Goal: Information Seeking & Learning: Learn about a topic

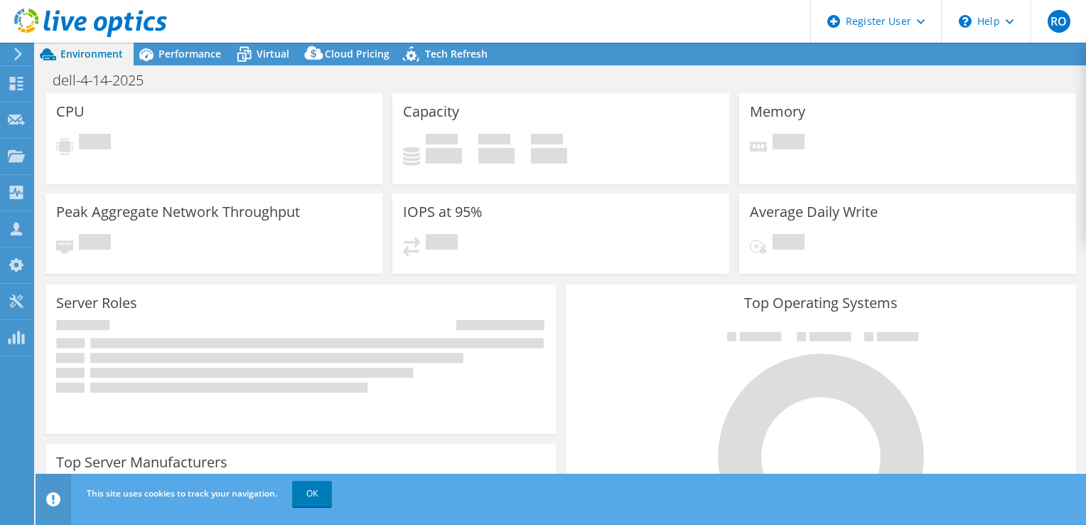
select select "USD"
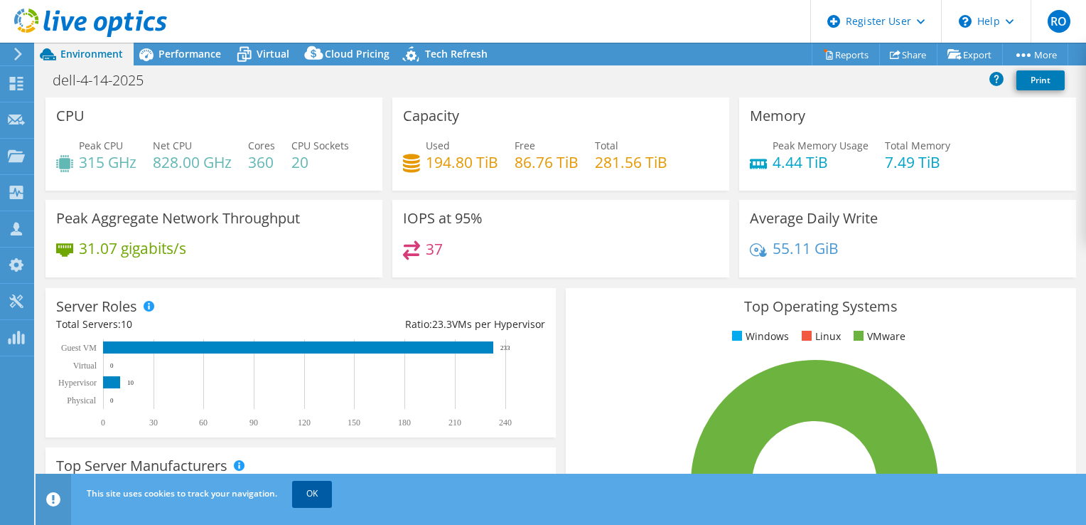
click at [309, 494] on link "OK" at bounding box center [312, 494] width 40 height 26
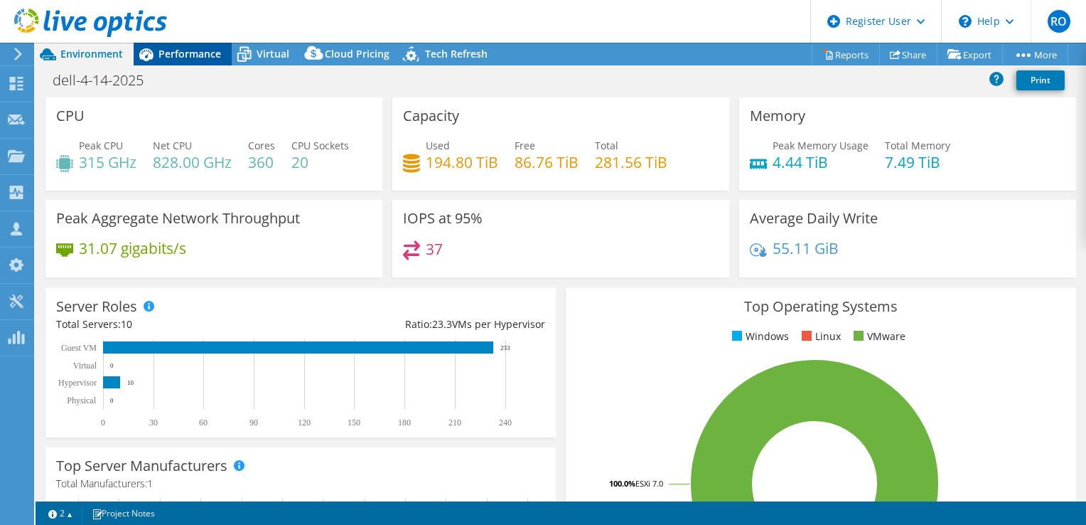
click at [197, 50] on span "Performance" at bounding box center [190, 54] width 63 height 14
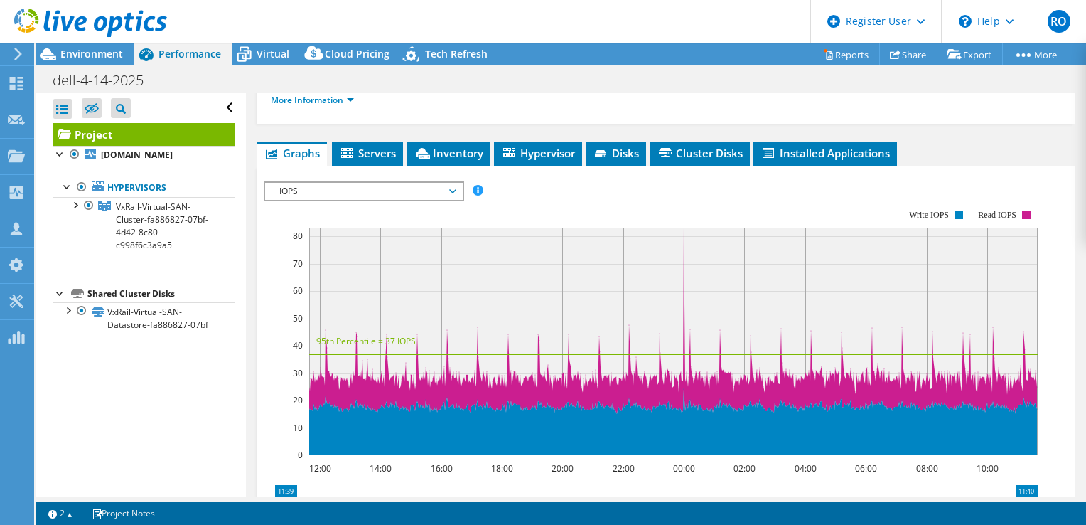
scroll to position [247, 0]
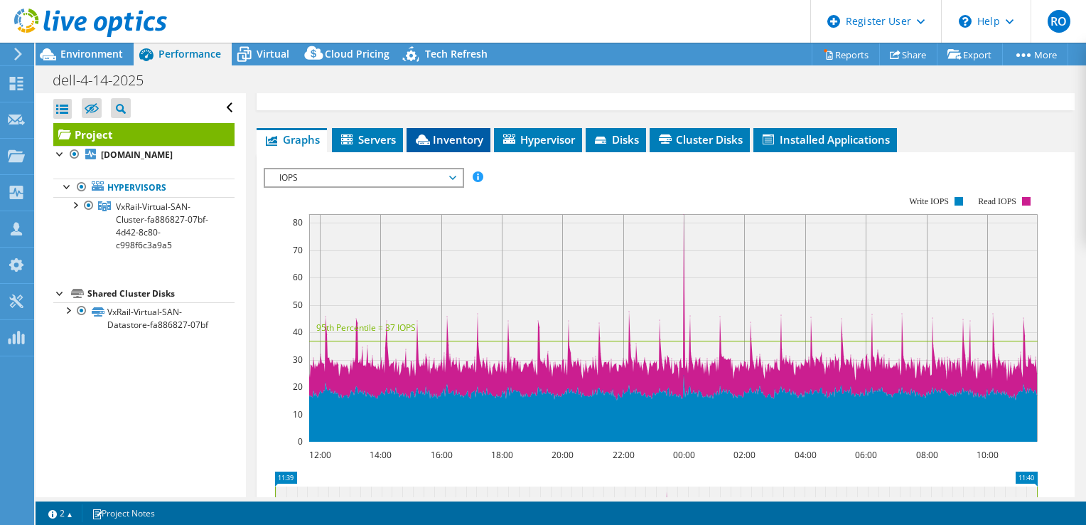
click at [428, 145] on icon at bounding box center [423, 139] width 14 height 11
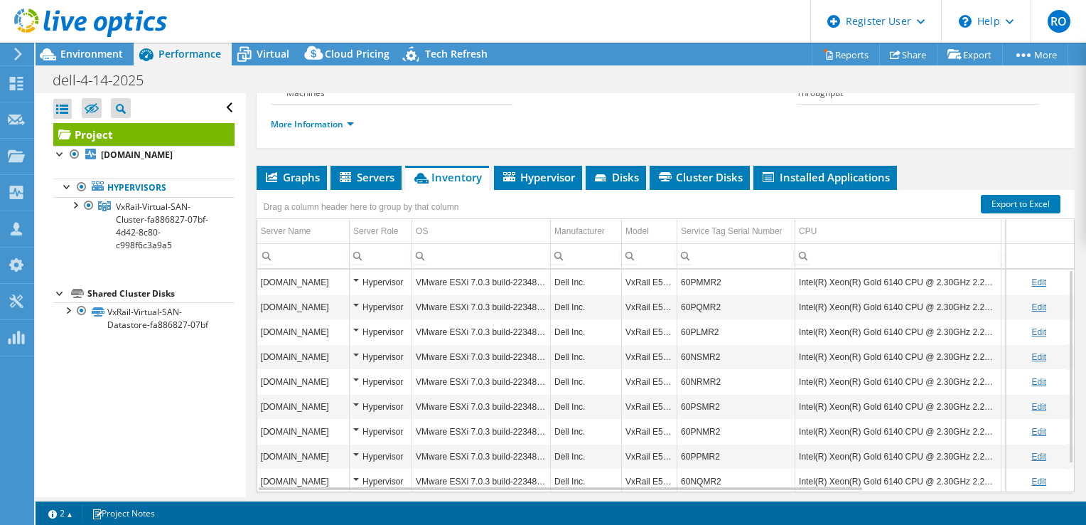
scroll to position [0, 0]
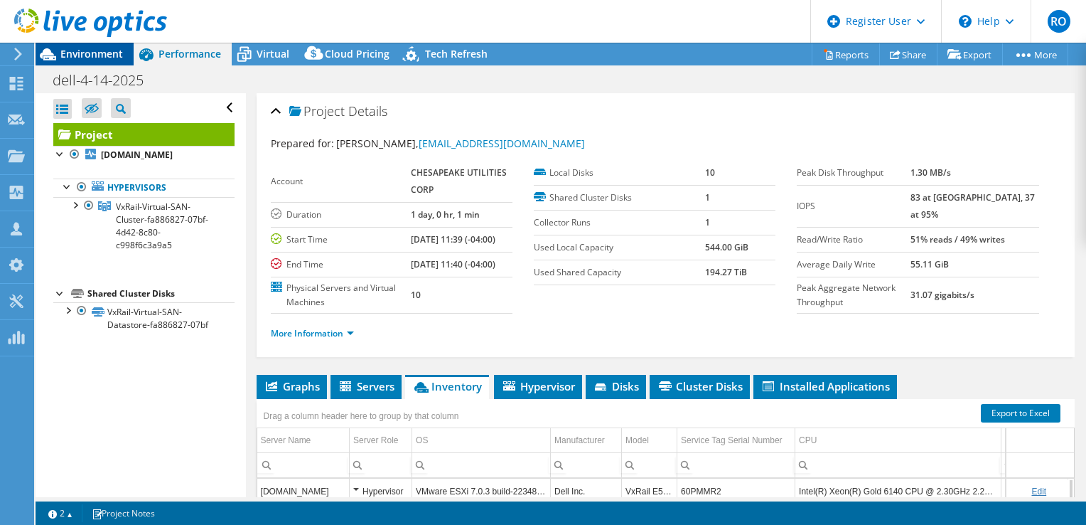
click at [99, 54] on span "Environment" at bounding box center [91, 54] width 63 height 14
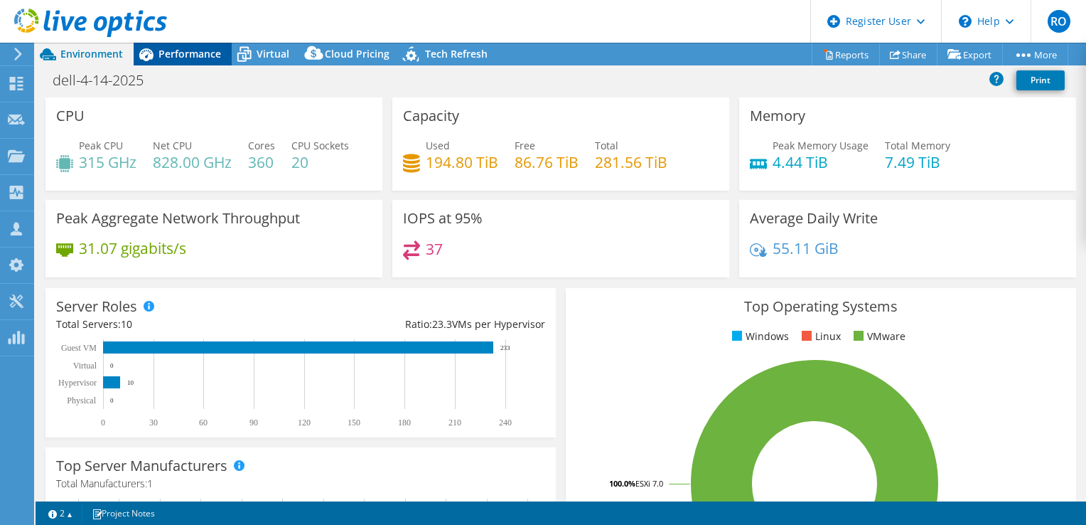
click at [203, 51] on span "Performance" at bounding box center [190, 54] width 63 height 14
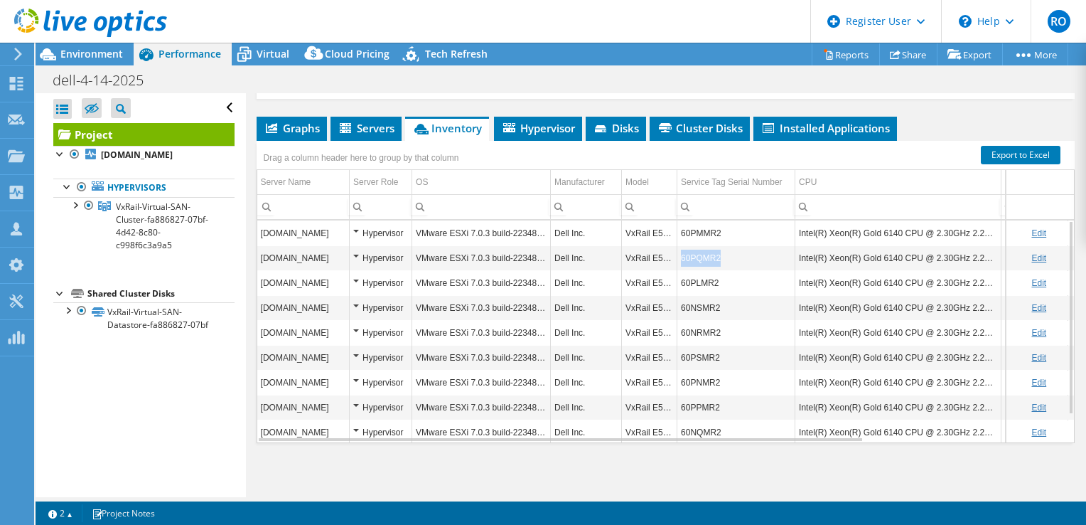
copy td "60PQMR2"
drag, startPoint x: 731, startPoint y: 257, endPoint x: 681, endPoint y: 257, distance: 49.8
click at [681, 257] on td "60PQMR2" at bounding box center [736, 257] width 118 height 25
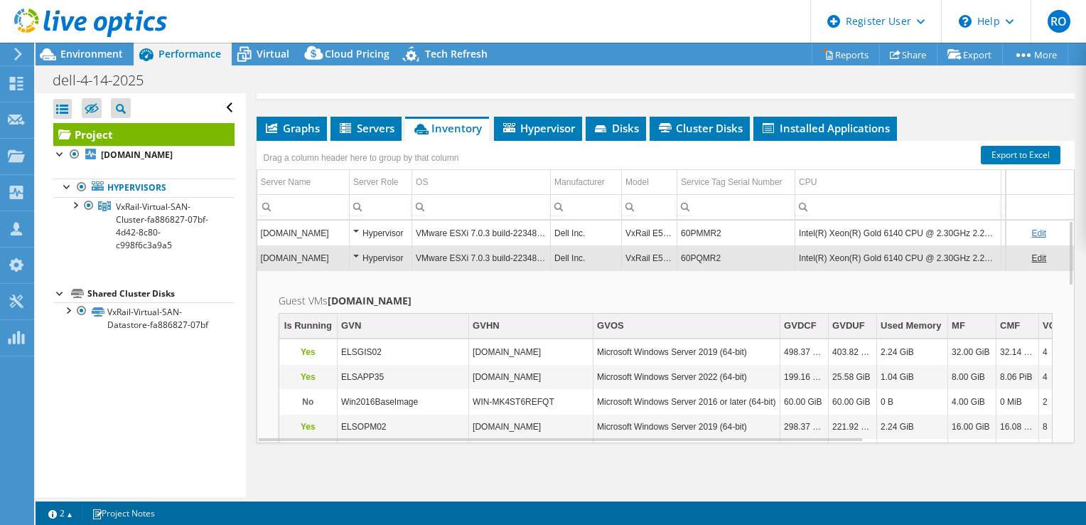
click at [554, 341] on td "WIN-MK4ST6REFQT" at bounding box center [531, 352] width 124 height 25
click at [375, 135] on li "Servers" at bounding box center [366, 129] width 71 height 24
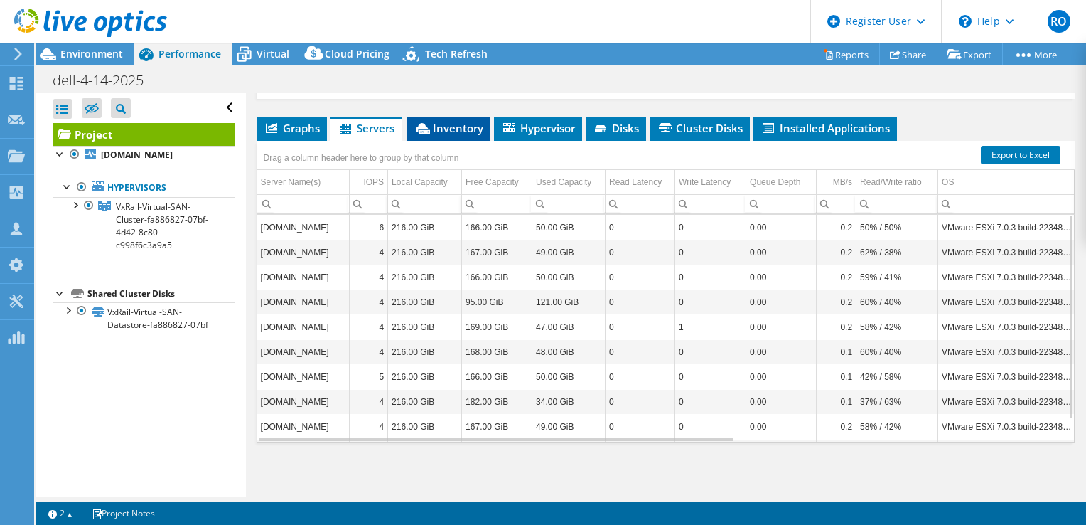
click at [435, 127] on span "Inventory" at bounding box center [449, 128] width 70 height 14
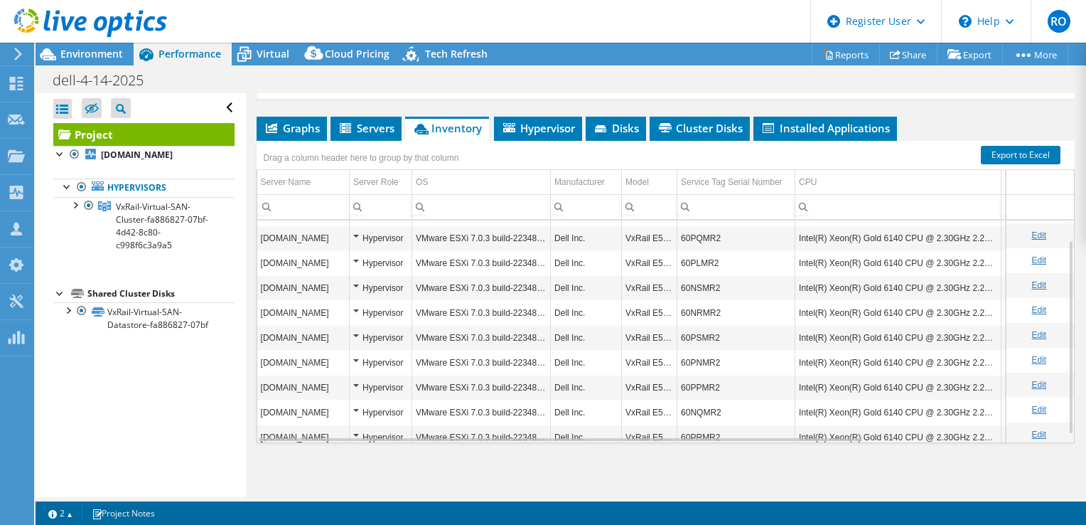
scroll to position [31, 0]
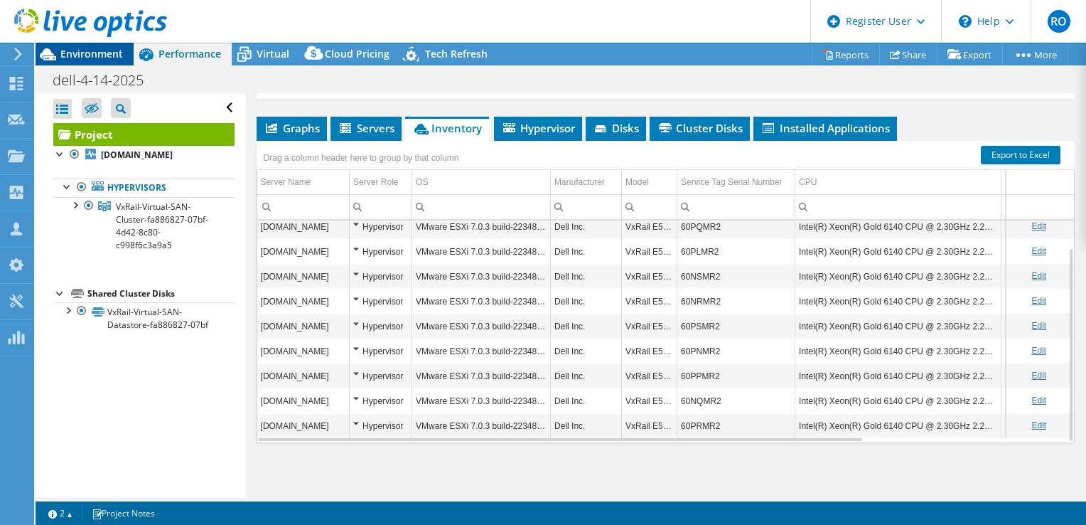
click at [65, 63] on div "Environment" at bounding box center [85, 54] width 98 height 23
